Goal: Complete application form

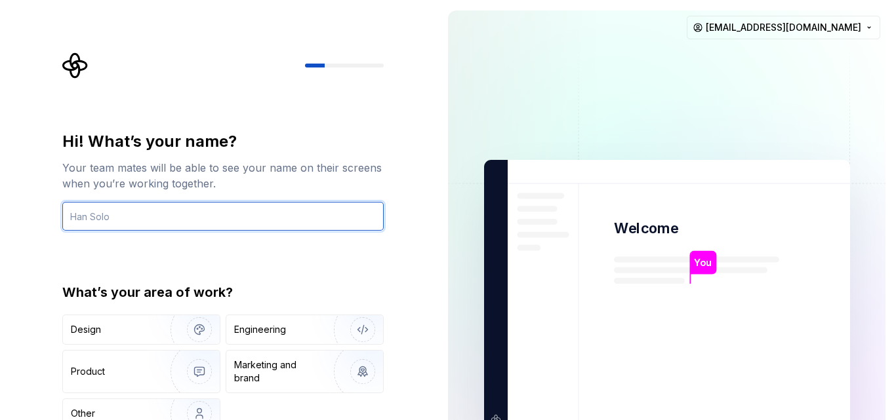
click at [257, 214] on input "text" at bounding box center [222, 216] width 321 height 29
paste input "اعملي تطبيق ادارة نفقات بس يكون في نظام فلاتر"
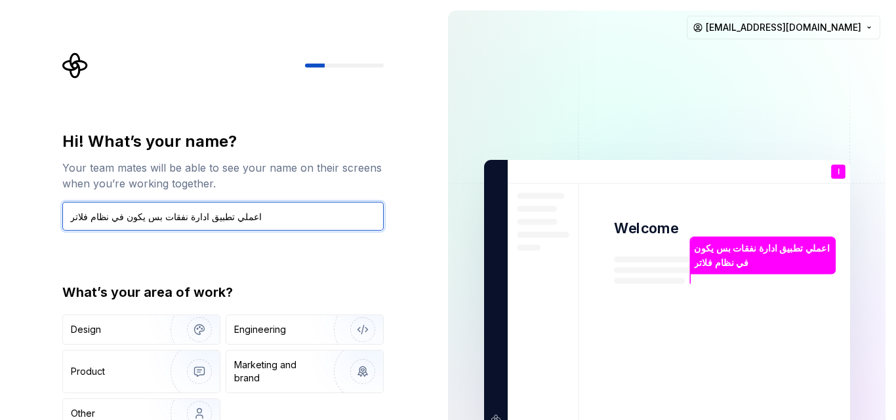
type input "اعملي تطبيق ادارة نفقات بس يكون في نظام فلاتر"
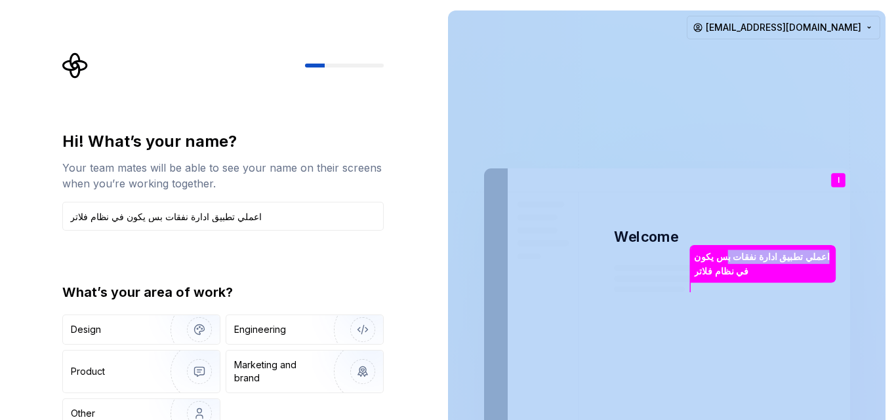
drag, startPoint x: 726, startPoint y: 249, endPoint x: 697, endPoint y: -5, distance: 256.1
click at [697, 0] on html "Hi! What’s your name? Your team mates will be able to see your name on their sc…" at bounding box center [448, 210] width 896 height 420
click at [641, 119] on img at bounding box center [666, 305] width 531 height 620
click at [640, 116] on img at bounding box center [666, 305] width 531 height 620
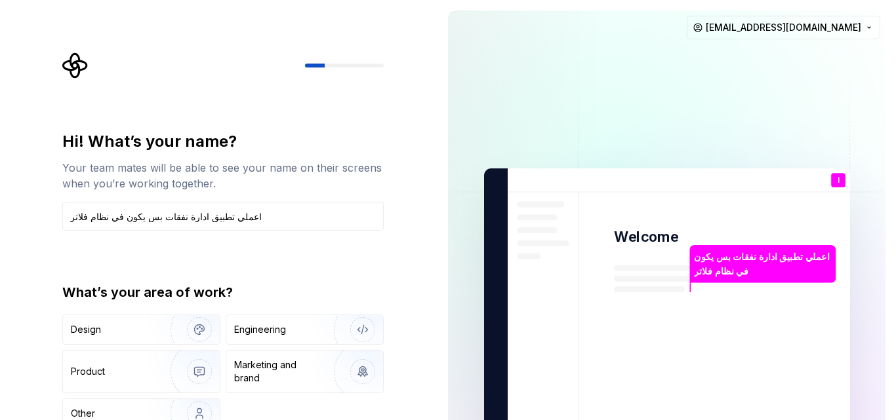
click at [284, 92] on div "Hi! What’s your name? Your team mates will be able to see your name on their sc…" at bounding box center [226, 271] width 345 height 438
click at [836, 180] on div "ا You" at bounding box center [838, 180] width 14 height 14
click at [836, 181] on div "ا You" at bounding box center [838, 180] width 14 height 14
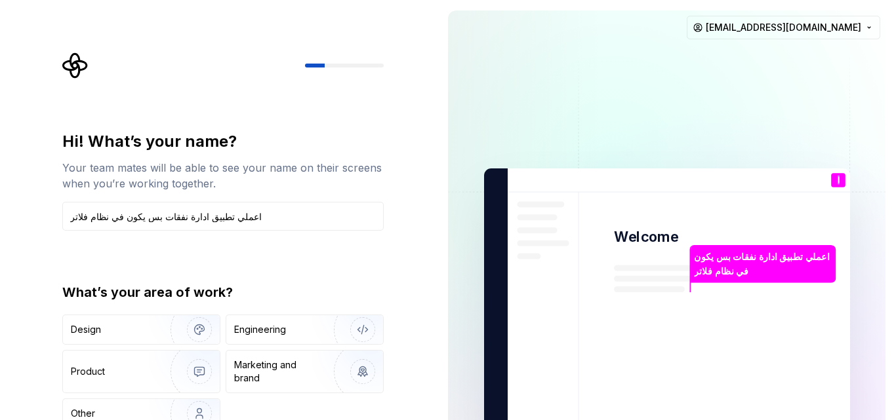
click at [836, 181] on div "ا You" at bounding box center [838, 180] width 14 height 14
click at [837, 178] on p "ا" at bounding box center [838, 180] width 2 height 7
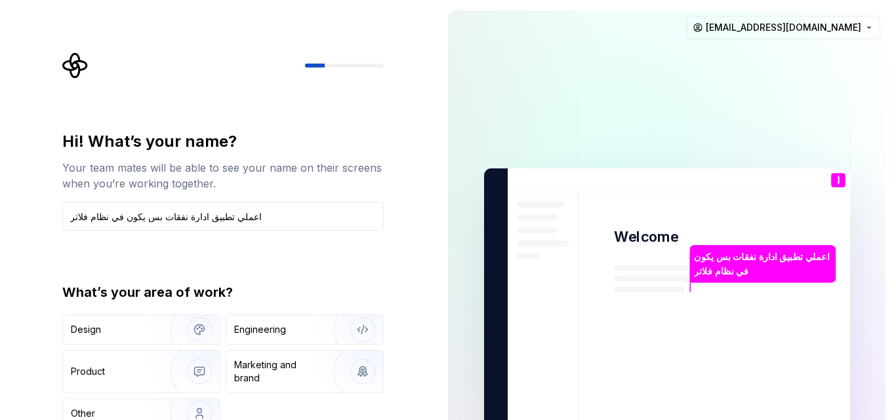
click at [837, 179] on p "ا" at bounding box center [838, 180] width 2 height 7
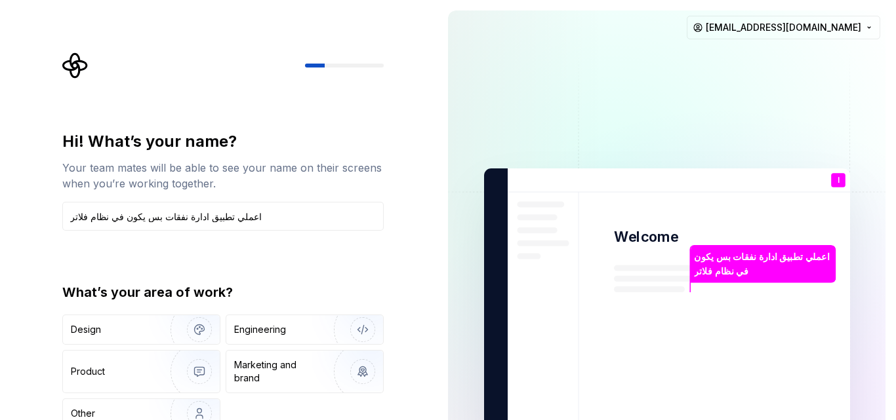
click at [837, 179] on p "ا" at bounding box center [838, 180] width 2 height 7
click at [838, 193] on p "You" at bounding box center [837, 190] width 13 height 7
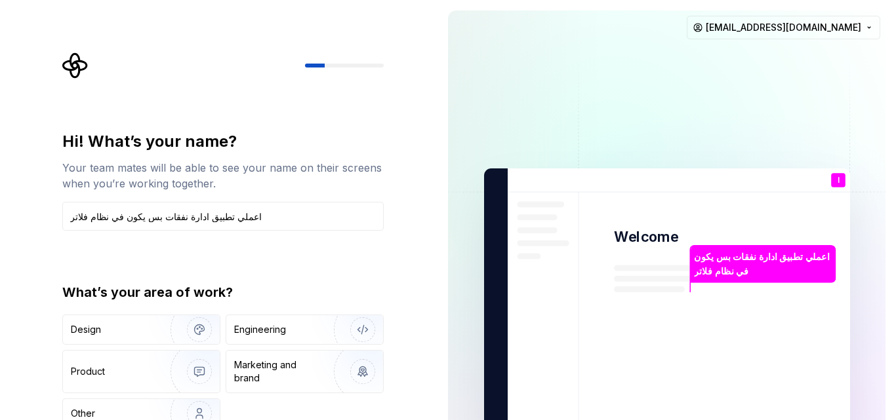
click at [838, 192] on p "You" at bounding box center [837, 190] width 13 height 7
click at [837, 183] on div "You" at bounding box center [837, 191] width 22 height 16
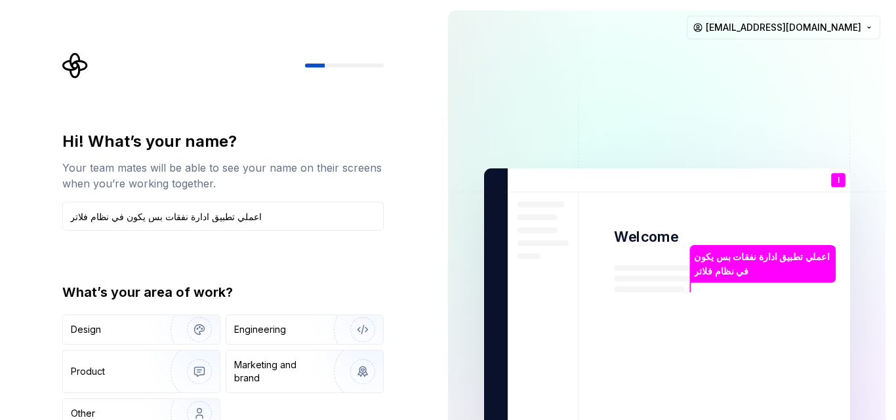
click at [837, 183] on div "You" at bounding box center [837, 191] width 22 height 16
click at [837, 184] on div "You" at bounding box center [837, 191] width 22 height 16
click at [837, 183] on div "You" at bounding box center [837, 191] width 22 height 16
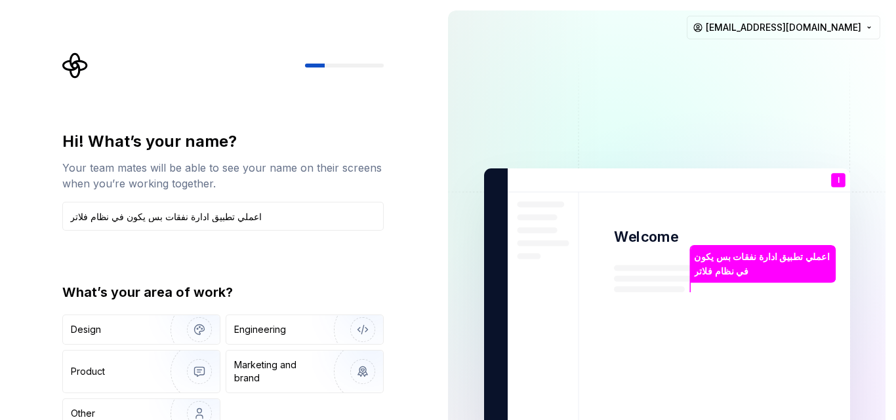
click at [837, 179] on div "ا You" at bounding box center [838, 180] width 14 height 14
click at [837, 179] on p "ا" at bounding box center [838, 180] width 2 height 7
click at [835, 176] on div "ا You" at bounding box center [838, 180] width 14 height 14
click at [835, 178] on div "ا You" at bounding box center [838, 180] width 14 height 14
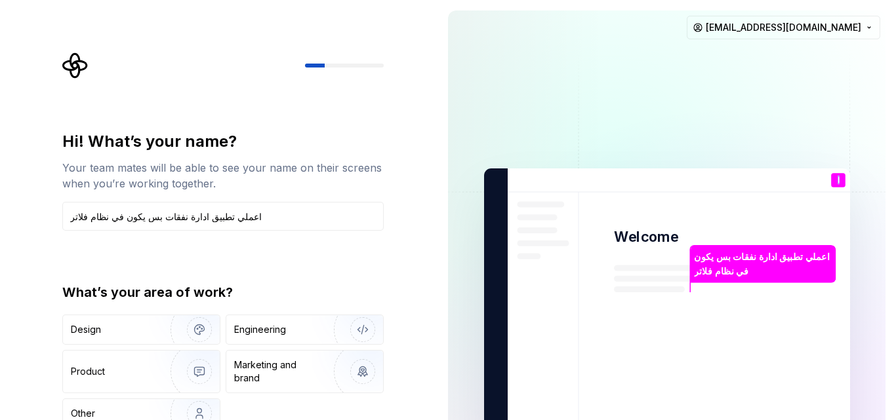
click at [835, 178] on div "ا You" at bounding box center [838, 180] width 14 height 14
click at [796, 241] on img at bounding box center [666, 305] width 531 height 620
click at [834, 177] on div "ا You" at bounding box center [838, 180] width 14 height 14
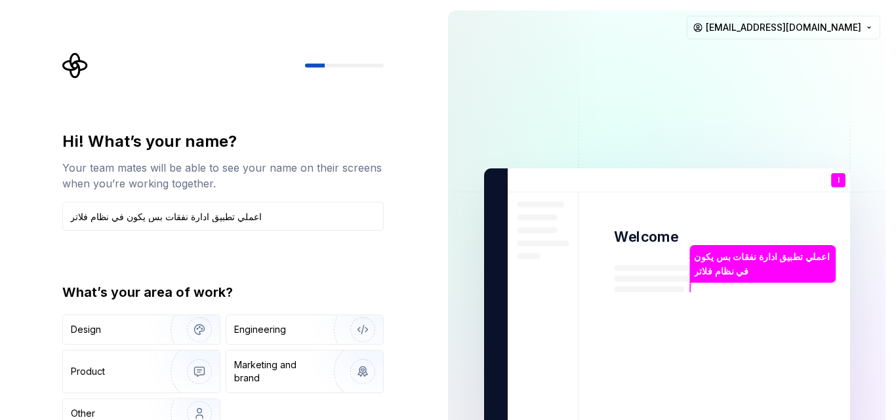
click at [834, 177] on div "ا You" at bounding box center [838, 180] width 14 height 14
click at [834, 178] on div "ا You" at bounding box center [838, 180] width 14 height 14
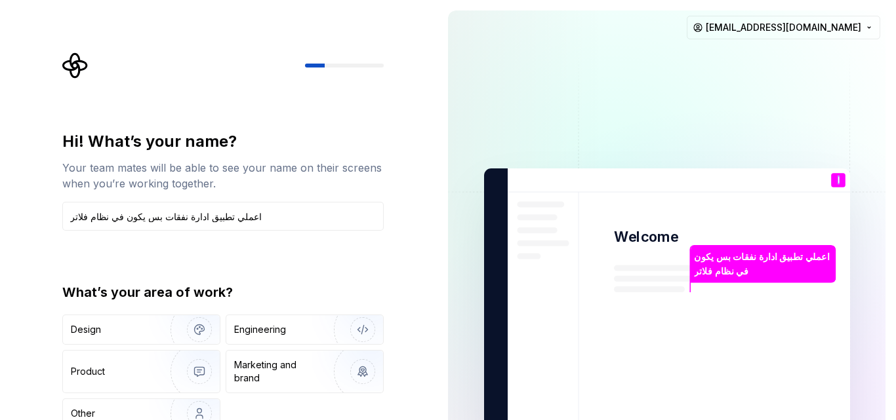
click at [834, 178] on div "ا You" at bounding box center [838, 180] width 14 height 14
click at [834, 177] on div "ا You" at bounding box center [838, 180] width 14 height 14
click at [834, 176] on div "ا You" at bounding box center [838, 180] width 14 height 14
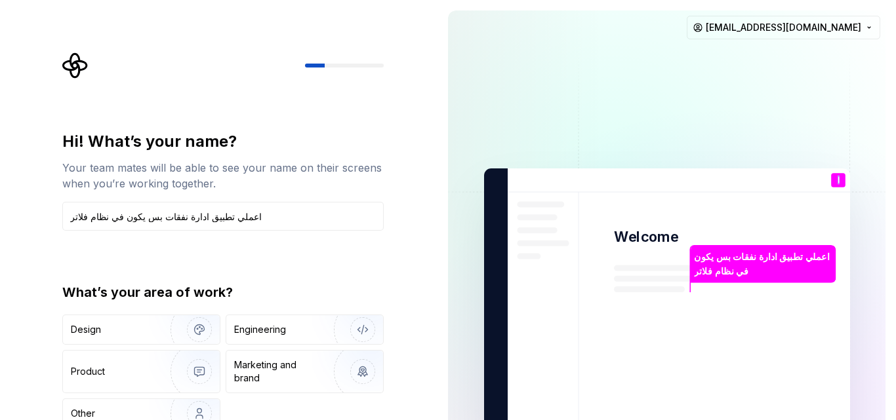
click at [834, 176] on div "ا You" at bounding box center [838, 180] width 14 height 14
click at [834, 174] on div "ا You" at bounding box center [838, 180] width 14 height 14
click at [834, 170] on img at bounding box center [666, 305] width 531 height 620
click at [838, 180] on p "ا" at bounding box center [838, 180] width 2 height 7
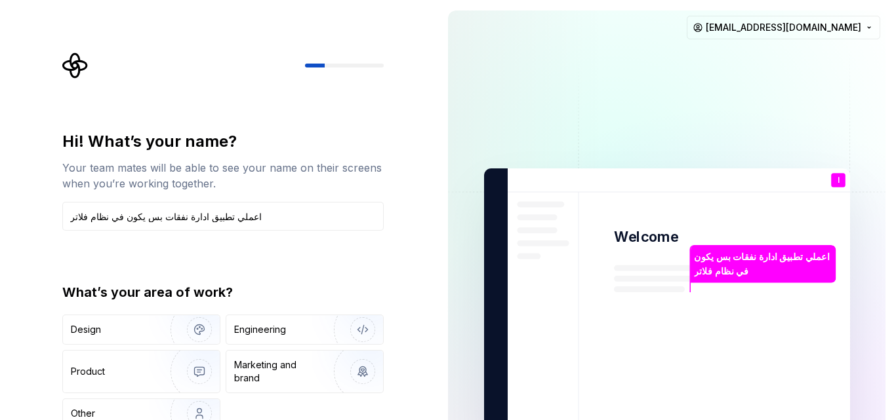
click at [838, 180] on p "ا" at bounding box center [838, 180] width 2 height 7
click at [660, 194] on img at bounding box center [666, 305] width 531 height 620
click at [210, 180] on div "Your team mates will be able to see your name on their screens when you’re work…" at bounding box center [222, 175] width 321 height 31
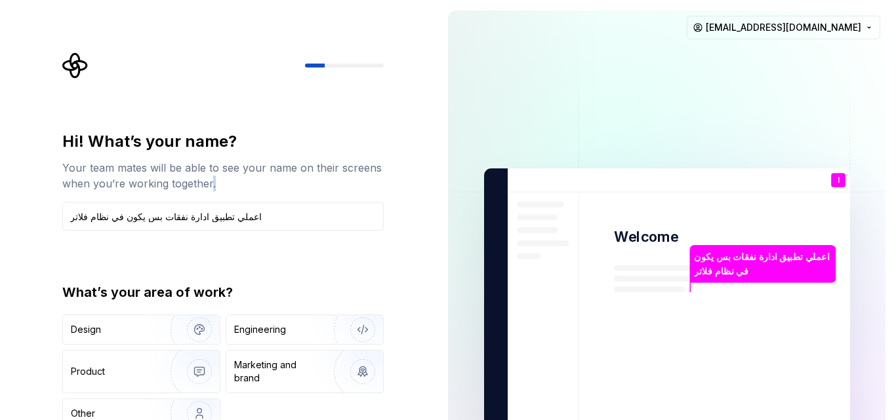
click at [210, 180] on div "Your team mates will be able to see your name on their screens when you’re work…" at bounding box center [222, 175] width 321 height 31
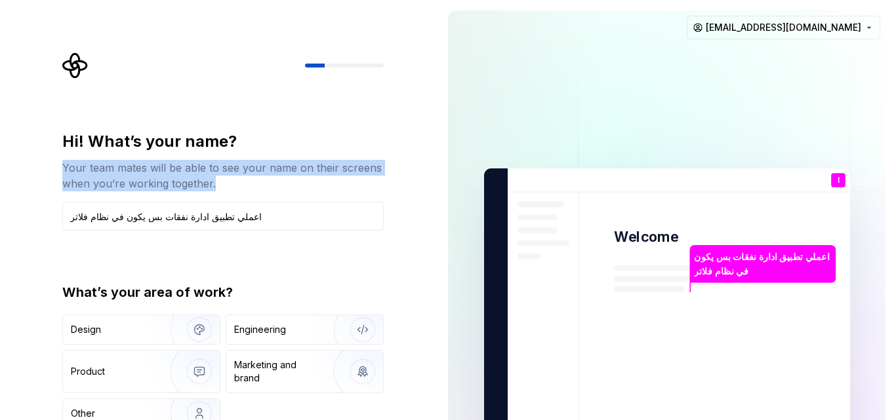
click at [210, 180] on div "Your team mates will be able to see your name on their screens when you’re work…" at bounding box center [222, 175] width 321 height 31
copy div "Your team mates will be able to see your name on their screens when you’re work…"
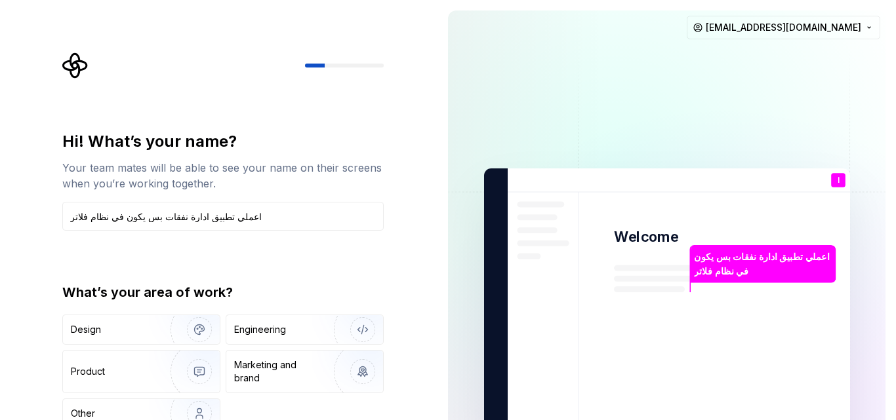
click at [789, 246] on div "اعملي تطبيق ادارة نفقات بس يكون في نظام فلاتر" at bounding box center [762, 264] width 145 height 38
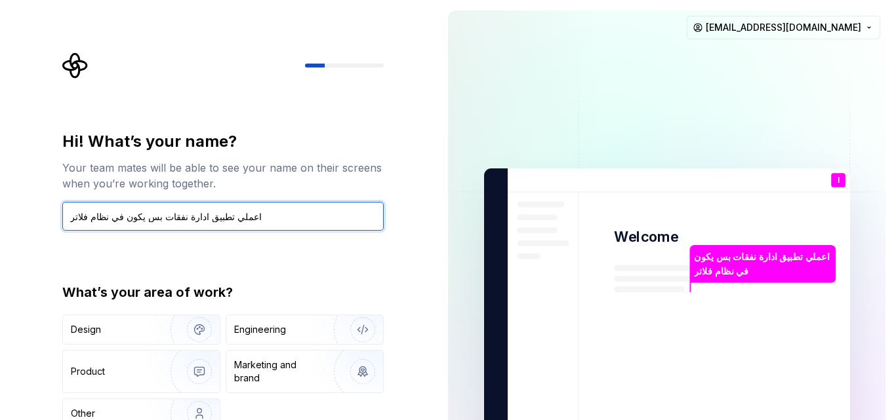
drag, startPoint x: 242, startPoint y: 216, endPoint x: 23, endPoint y: 231, distance: 219.4
click at [23, 231] on div "Hi! What’s your name? Your team mates will be able to see your name on their sc…" at bounding box center [218, 304] width 437 height 608
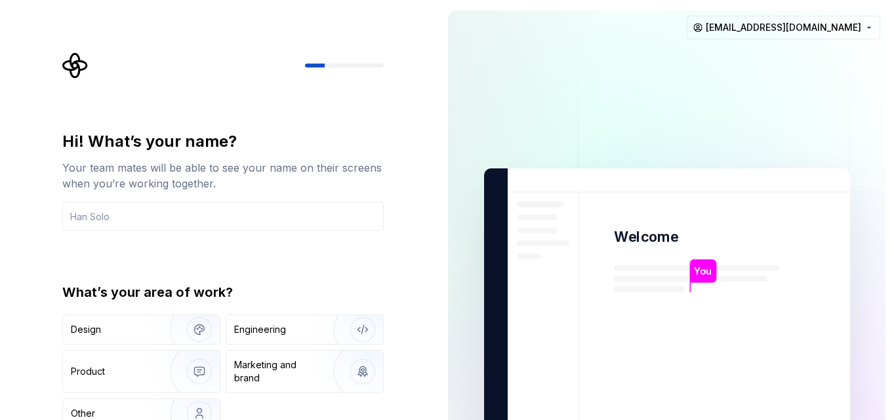
click at [0, 283] on div "Hi! What’s your name? Your team mates will be able to see your name on their sc…" at bounding box center [218, 304] width 437 height 608
click at [117, 242] on div "Hi! What’s your name? Your team mates will be able to see your name on their sc…" at bounding box center [222, 288] width 321 height 315
click at [119, 329] on div "Design" at bounding box center [112, 329] width 83 height 13
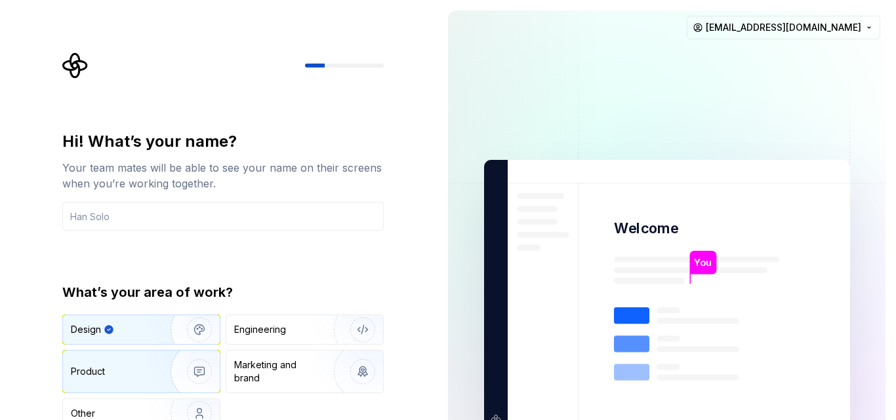
click at [157, 357] on img "button" at bounding box center [191, 372] width 84 height 88
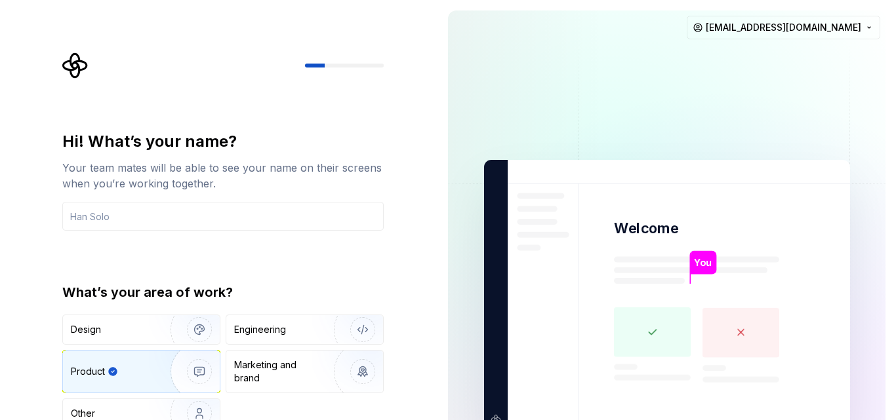
click at [135, 365] on div "Product" at bounding box center [121, 371] width 100 height 13
click at [135, 366] on div "Product" at bounding box center [121, 371] width 100 height 13
click at [117, 322] on div "Design" at bounding box center [141, 329] width 157 height 29
